Goal: Complete application form

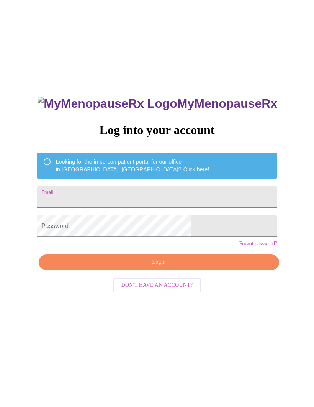
type input "[EMAIL_ADDRESS][DOMAIN_NAME]"
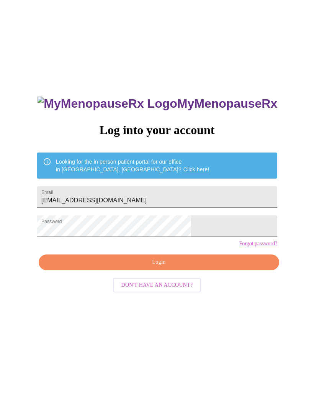
click at [202, 267] on span "Login" at bounding box center [159, 262] width 223 height 10
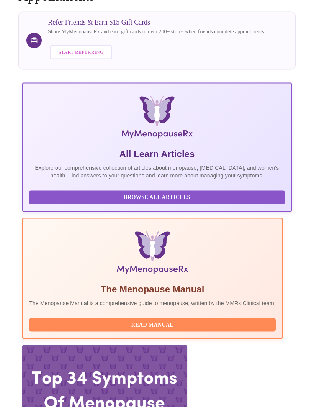
scroll to position [70, 0]
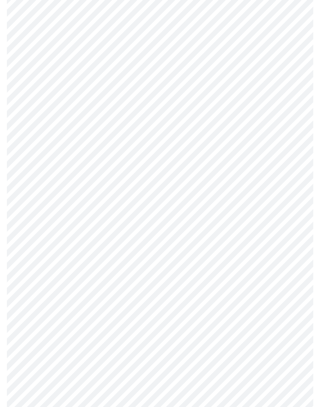
scroll to position [321, 0]
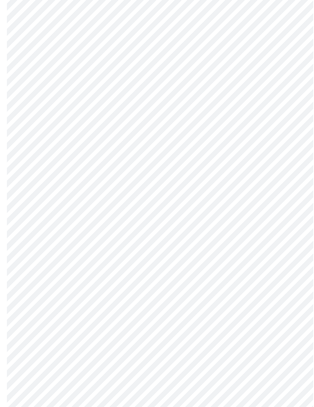
click at [296, 147] on body "MyMenopauseRx Intake Questions 4 / 13" at bounding box center [157, 59] width 308 height 754
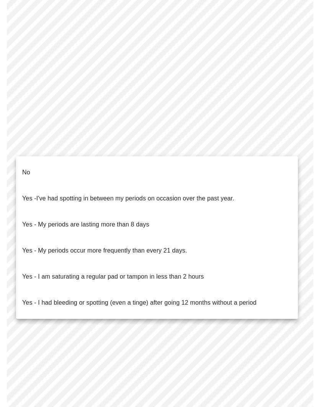
click at [248, 167] on li "No" at bounding box center [157, 172] width 282 height 26
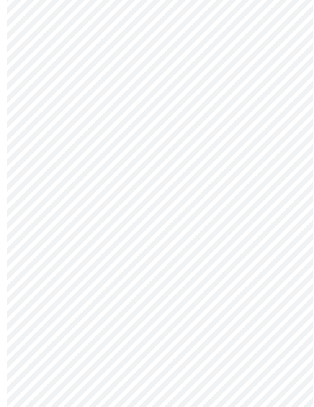
click at [296, 206] on body "MyMenopauseRx Intake Questions 4 / 13" at bounding box center [157, 61] width 308 height 750
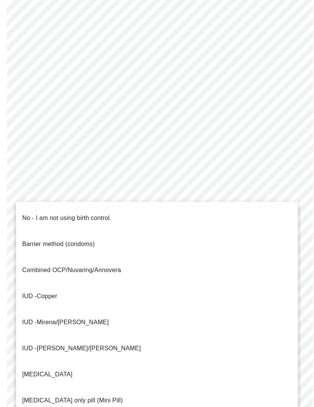
click at [247, 212] on li "No - I am not using birth control." at bounding box center [157, 218] width 282 height 26
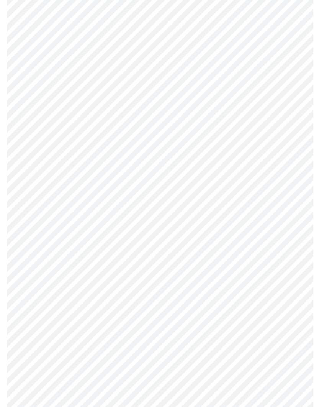
click at [294, 267] on body "MyMenopauseRx Intake Questions 4 / 13" at bounding box center [157, 63] width 308 height 746
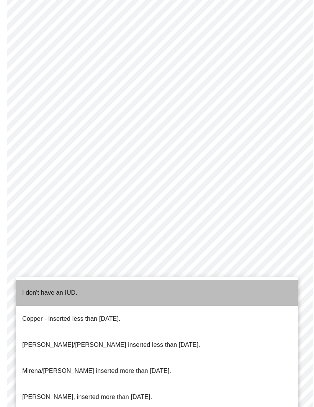
click at [263, 282] on li "I don't have an IUD." at bounding box center [157, 293] width 282 height 26
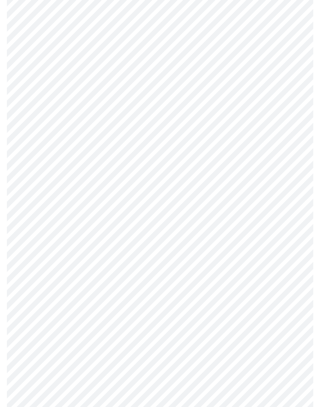
scroll to position [308, 0]
click at [294, 329] on body "MyMenopauseRx Intake Questions 4 / 13" at bounding box center [157, 66] width 308 height 742
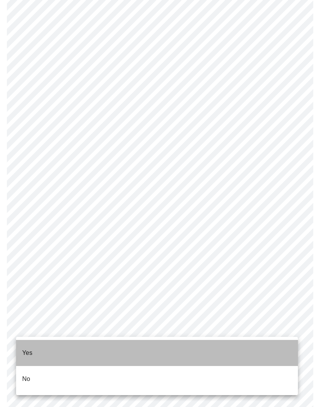
click at [259, 347] on li "Yes" at bounding box center [157, 353] width 282 height 26
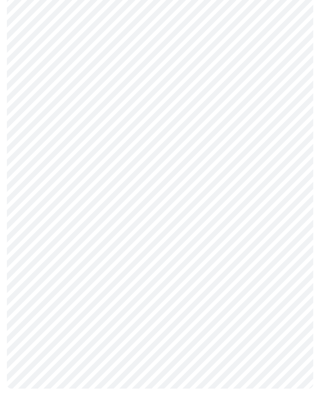
scroll to position [0, 0]
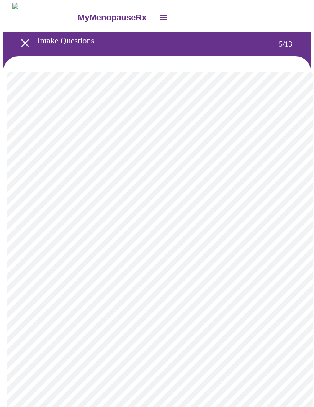
click at [296, 266] on body "MyMenopauseRx Intake Questions 5 / 13" at bounding box center [157, 286] width 308 height 566
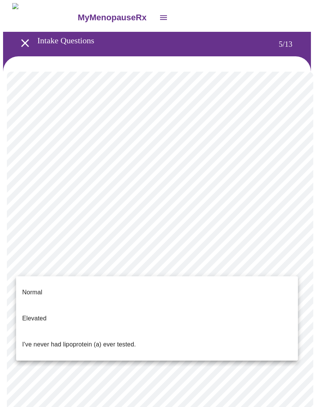
click at [134, 340] on p "I've never had lipoprotein (a) ever tested." at bounding box center [79, 344] width 114 height 9
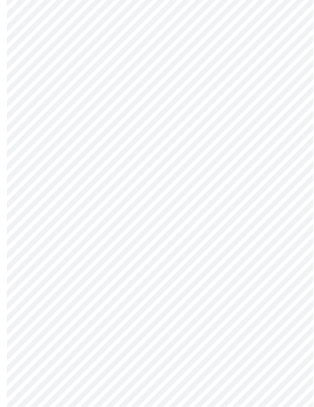
scroll to position [1830, 0]
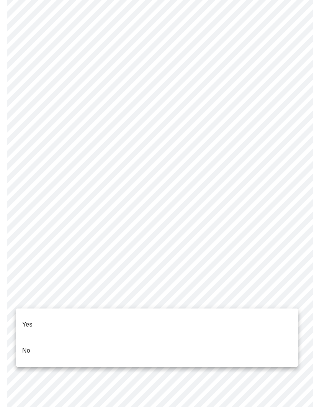
click at [224, 343] on li "No" at bounding box center [157, 351] width 282 height 26
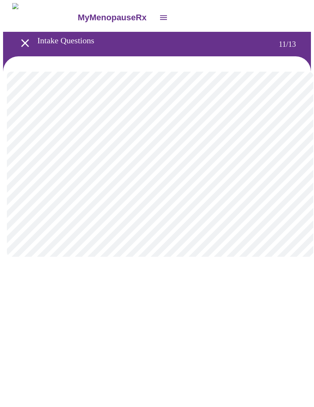
scroll to position [0, 0]
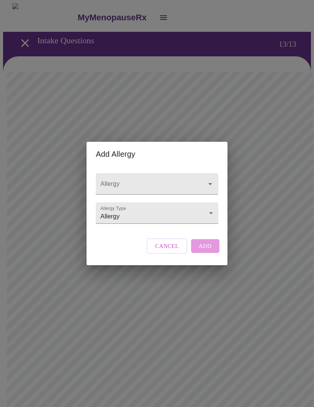
click at [214, 179] on button "Open" at bounding box center [210, 184] width 11 height 11
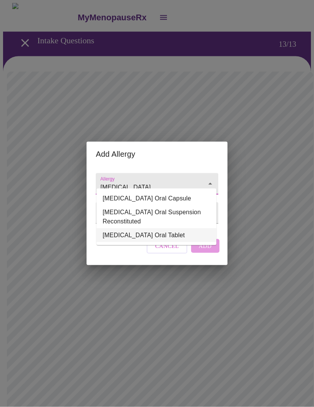
click at [141, 228] on li "[MEDICAL_DATA] Oral Tablet" at bounding box center [157, 235] width 120 height 14
type input "[MEDICAL_DATA] Oral Tablet"
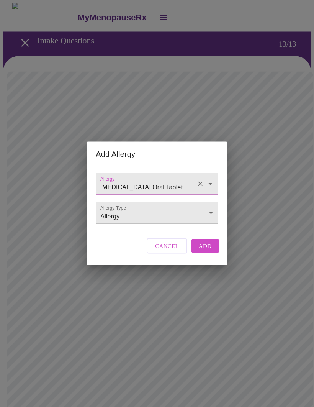
click at [209, 251] on span "Add" at bounding box center [205, 246] width 13 height 10
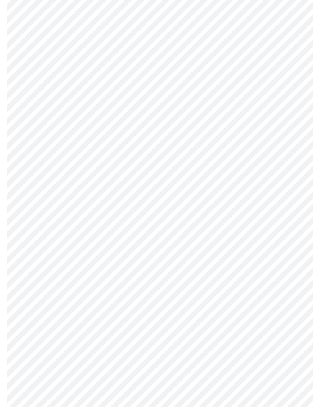
scroll to position [151, 0]
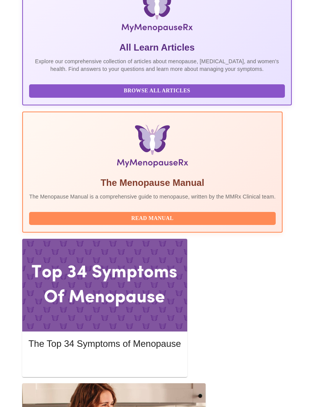
scroll to position [185, 0]
